Goal: Use online tool/utility

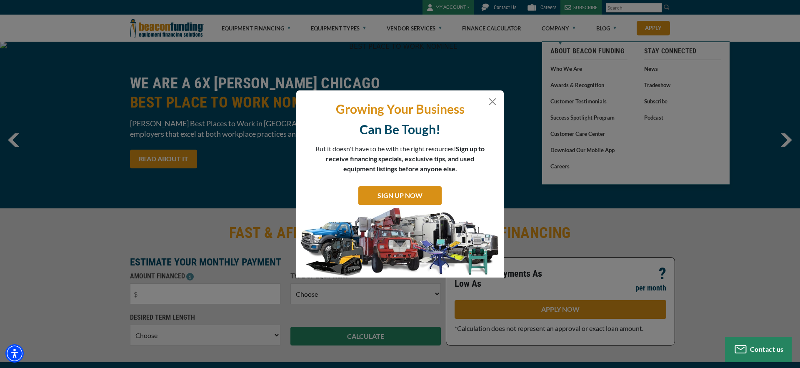
click at [465, 8] on div "Growing Your Business Can Be Tough! But it doesn't have to be with the right re…" at bounding box center [400, 184] width 800 height 368
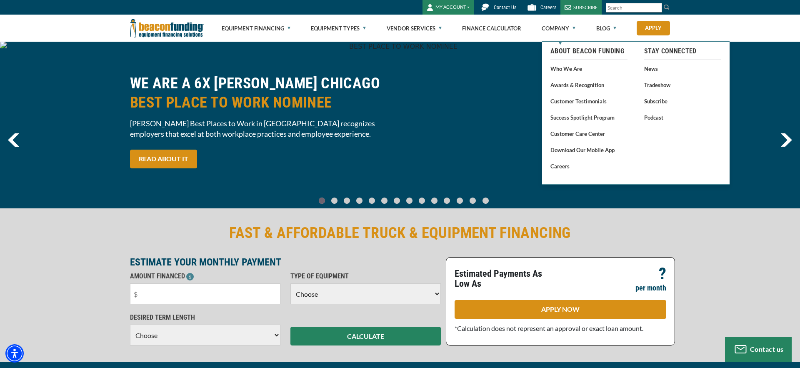
click at [468, 8] on button "MY ACCOUNT" at bounding box center [448, 7] width 51 height 15
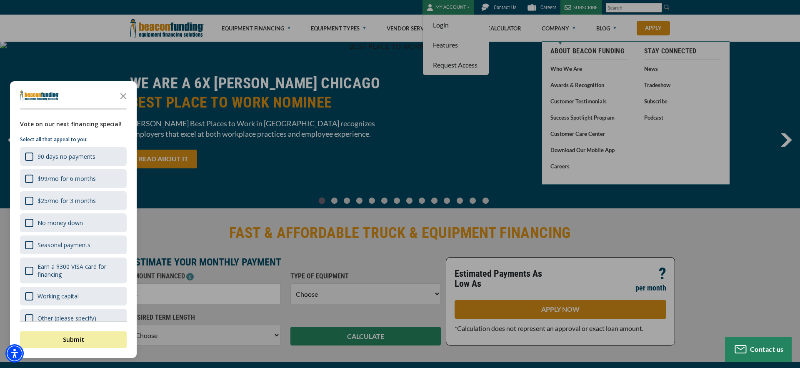
click at [461, 28] on div at bounding box center [400, 184] width 800 height 368
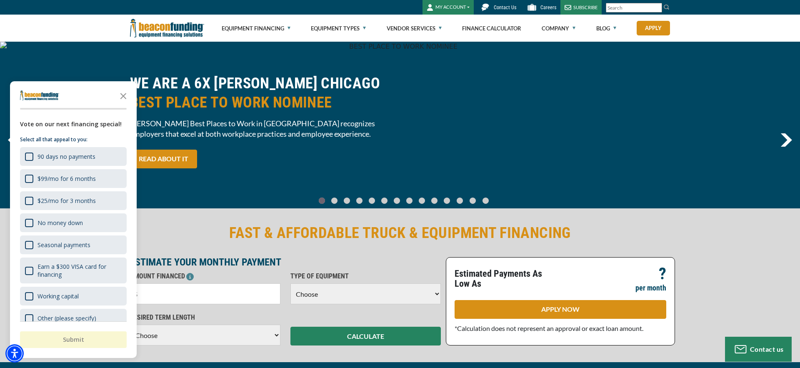
click at [468, 5] on button "MY ACCOUNT" at bounding box center [448, 7] width 51 height 15
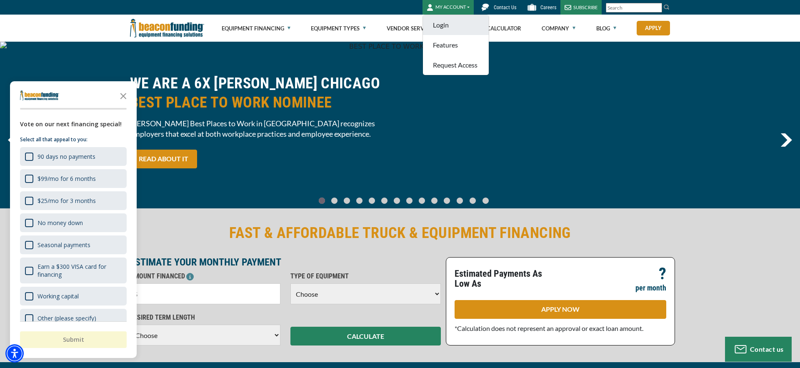
click at [461, 28] on link "Login" at bounding box center [456, 25] width 66 height 20
